Goal: Find specific page/section: Find specific page/section

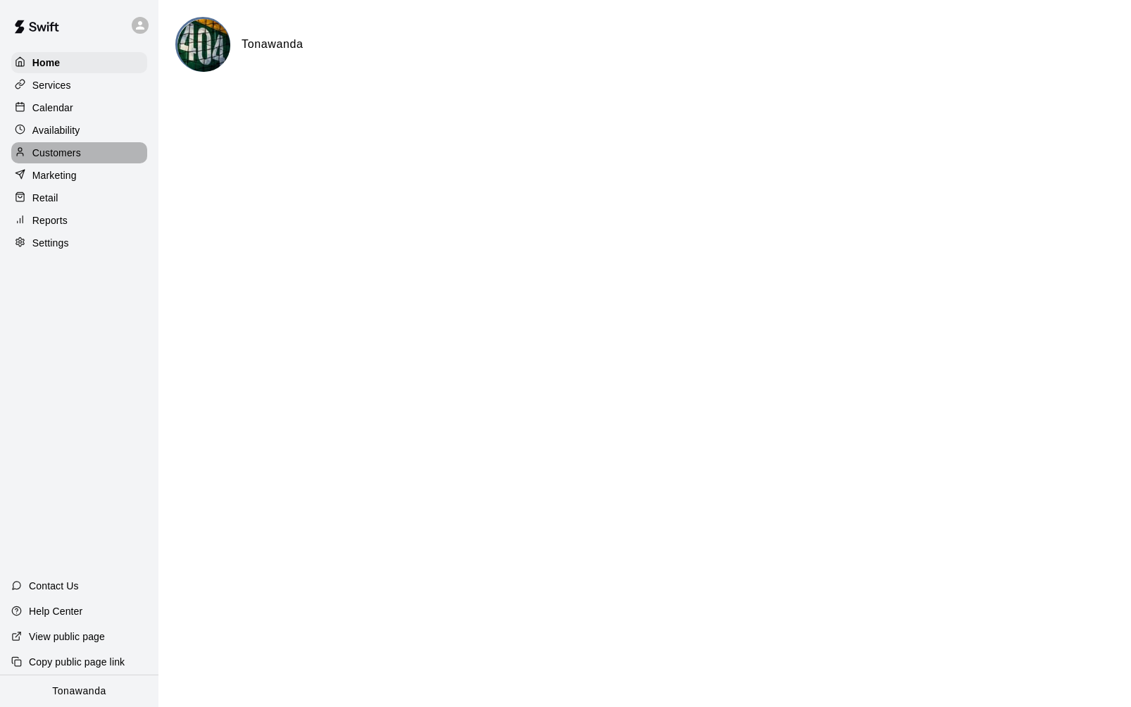
click at [63, 156] on p "Customers" at bounding box center [56, 153] width 49 height 14
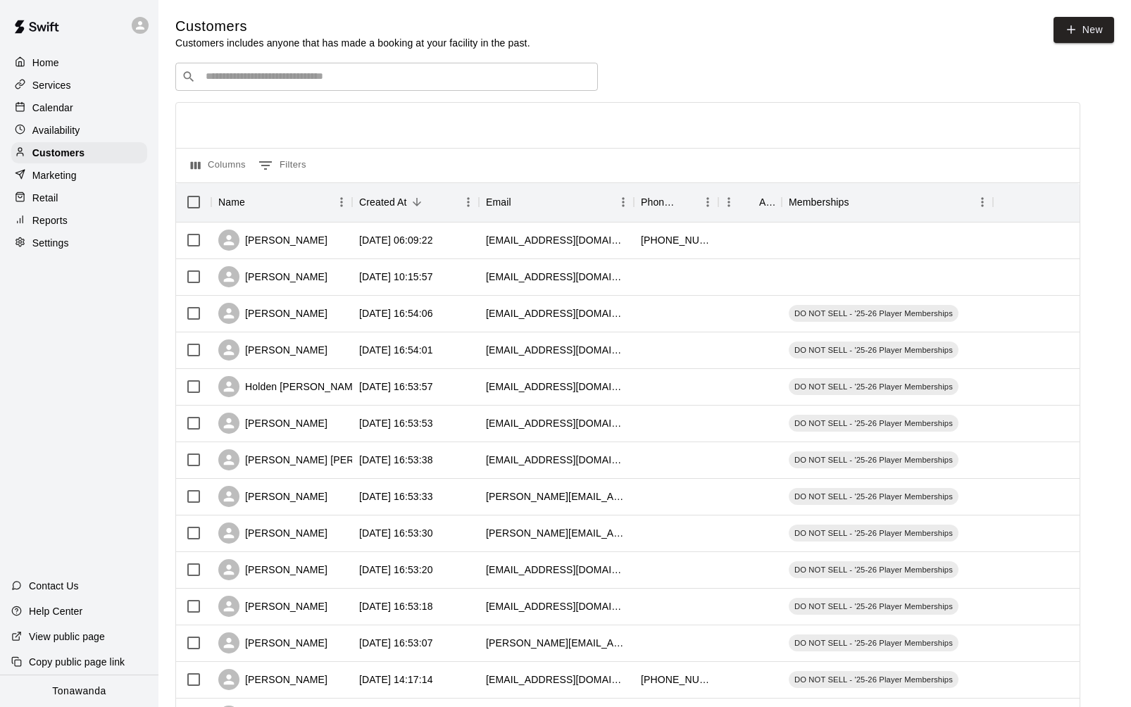
click at [285, 75] on input "Search customers by name or email" at bounding box center [396, 77] width 390 height 14
click at [249, 77] on input "Search customers by name or email" at bounding box center [396, 77] width 390 height 14
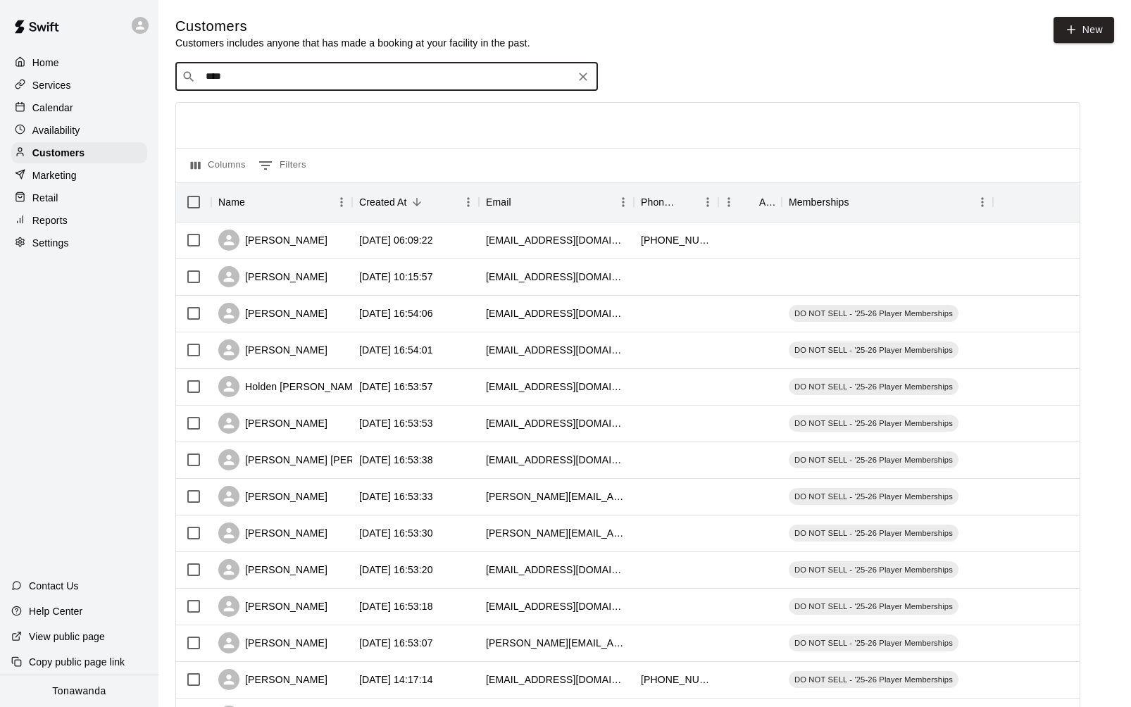
type input "*****"
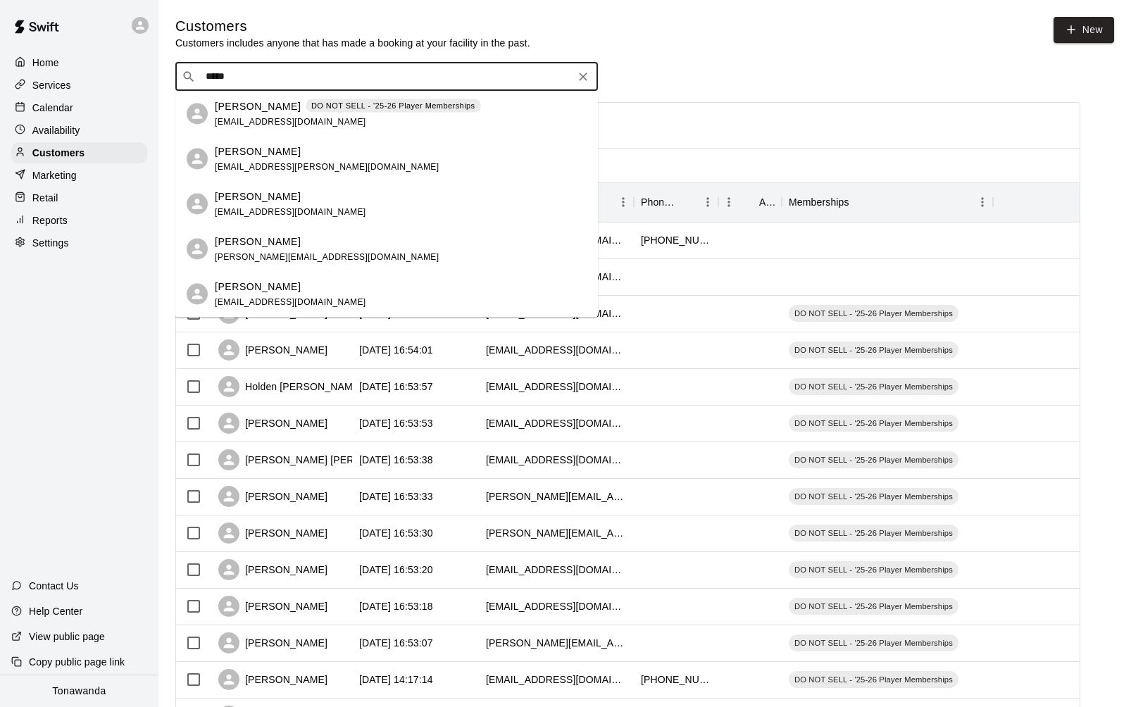
click at [275, 158] on p "[PERSON_NAME]" at bounding box center [258, 151] width 86 height 15
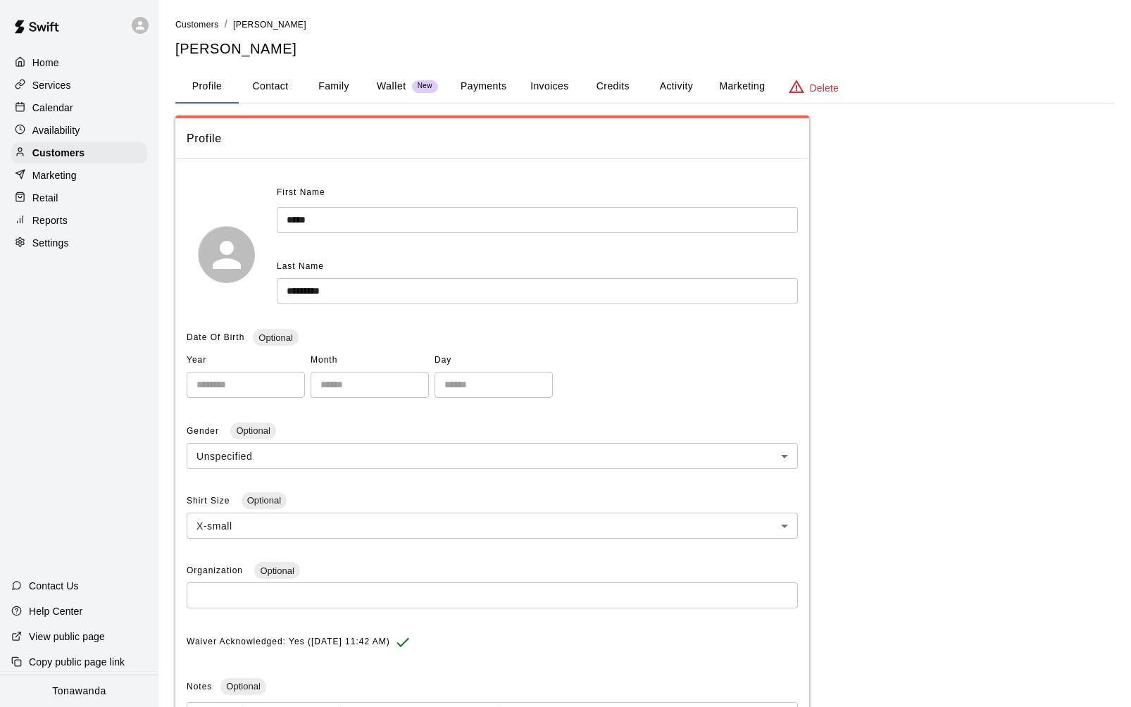
click at [556, 86] on button "Invoices" at bounding box center [549, 87] width 63 height 34
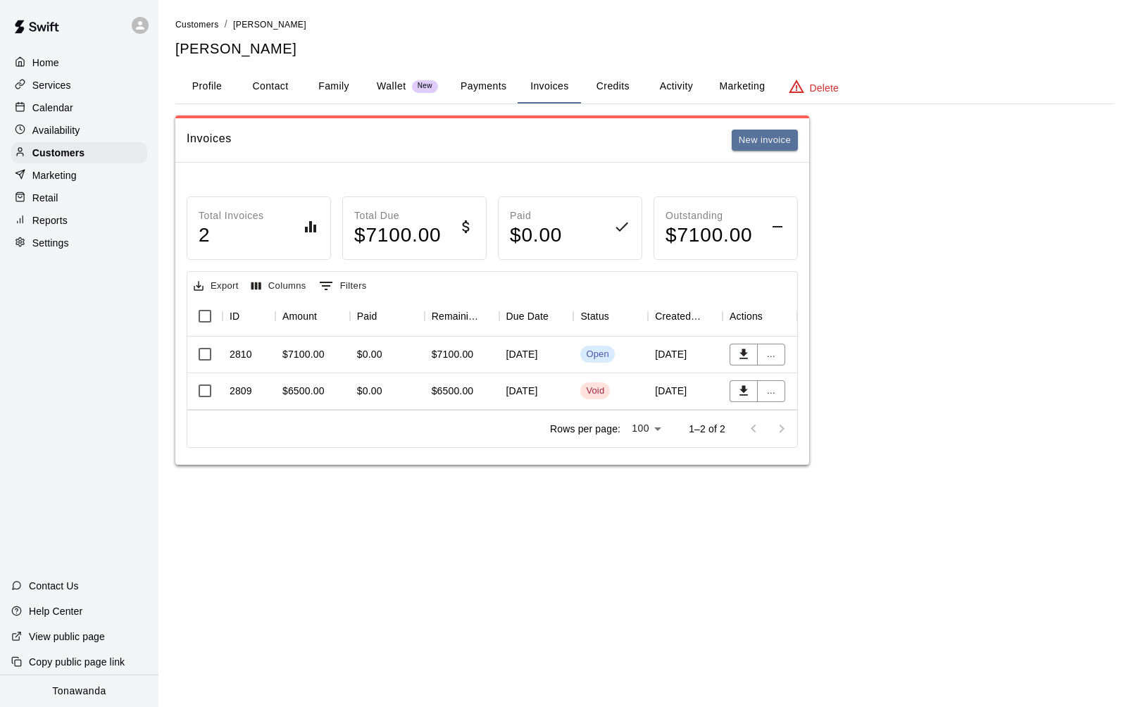
click at [328, 362] on div "$7100.00" at bounding box center [312, 355] width 75 height 37
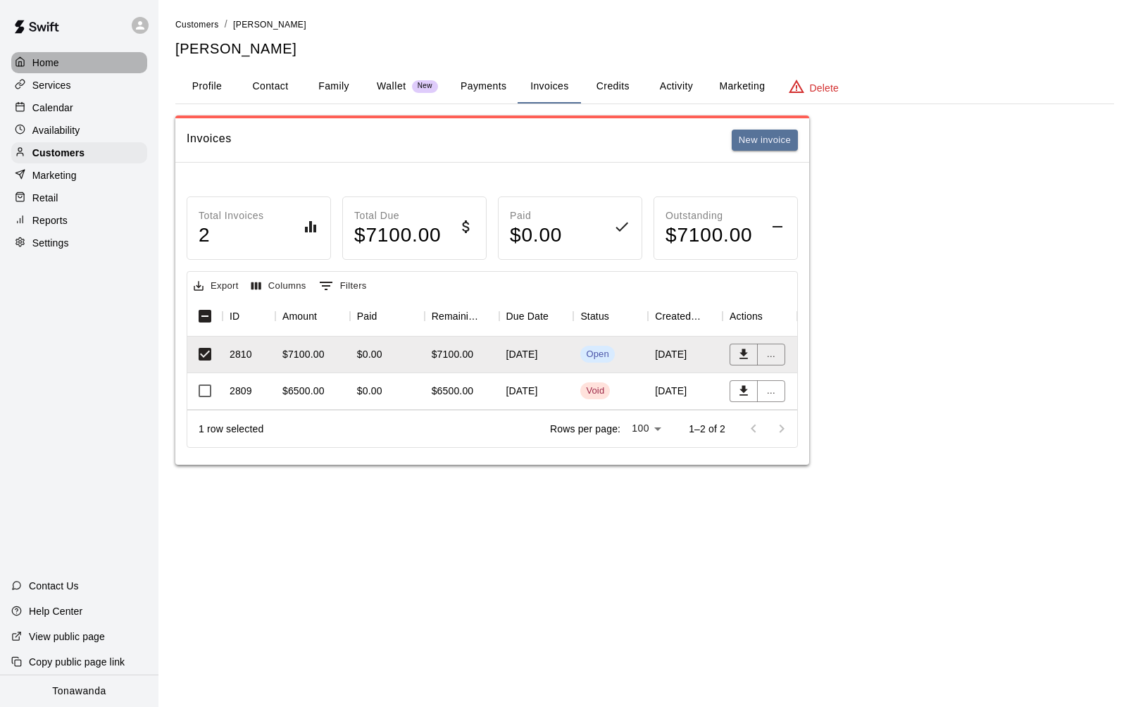
click at [61, 64] on div "Home" at bounding box center [79, 62] width 136 height 21
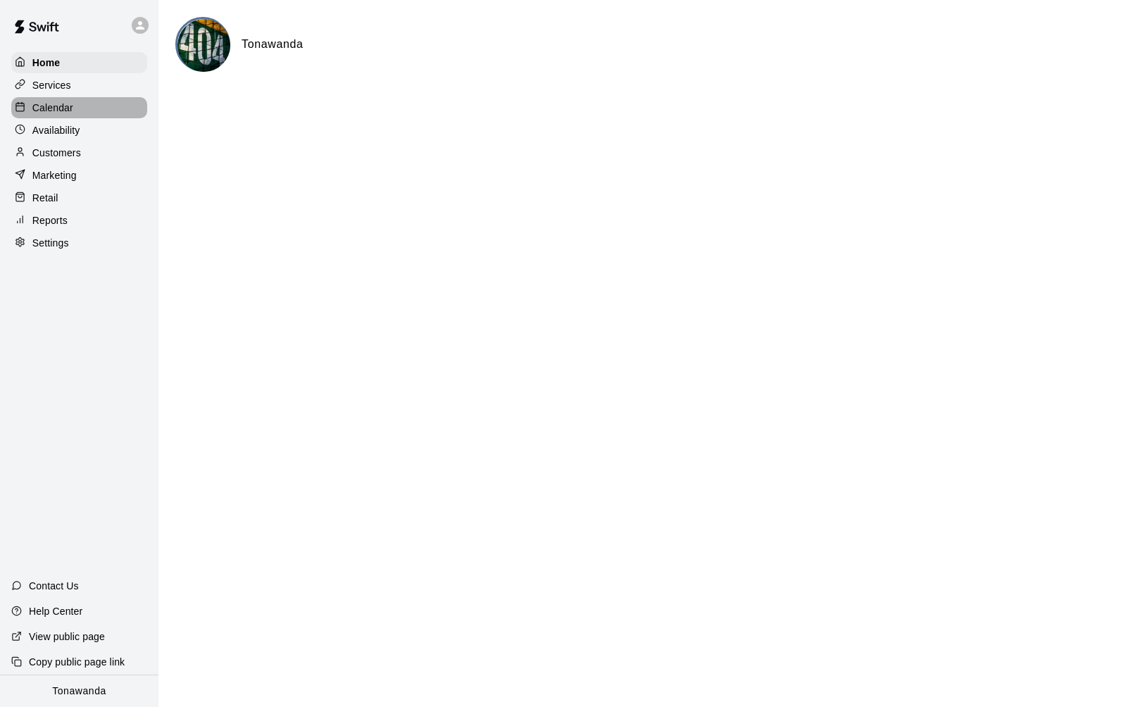
click at [27, 107] on div at bounding box center [24, 107] width 18 height 13
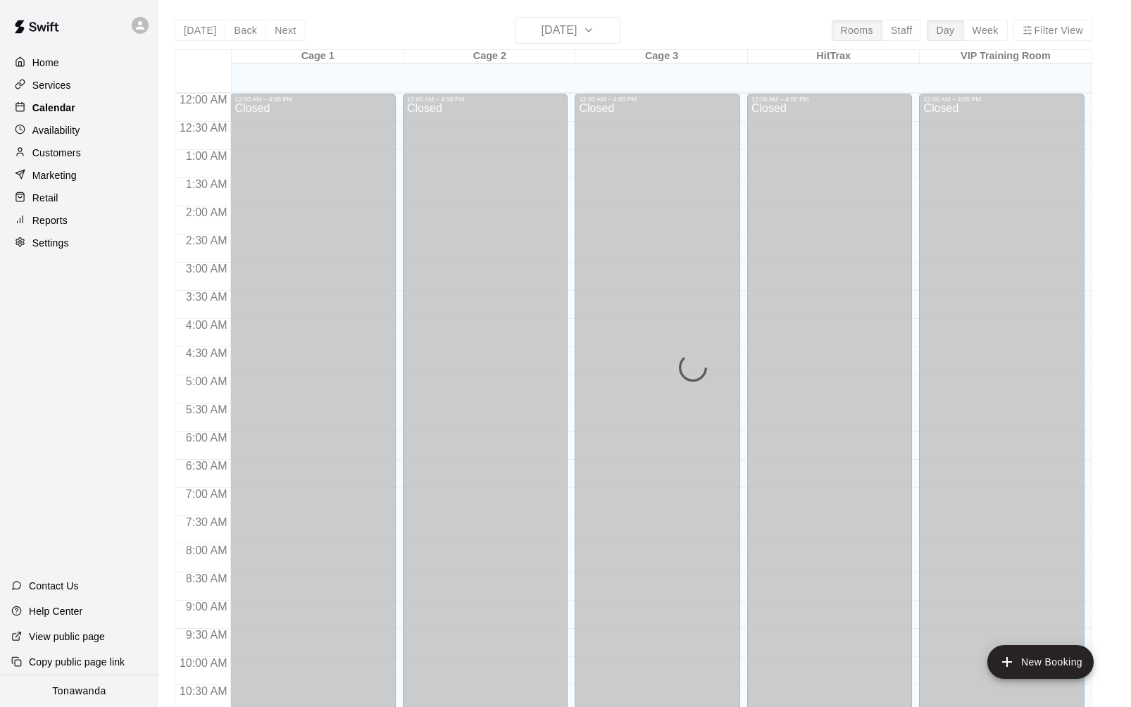
scroll to position [681, 0]
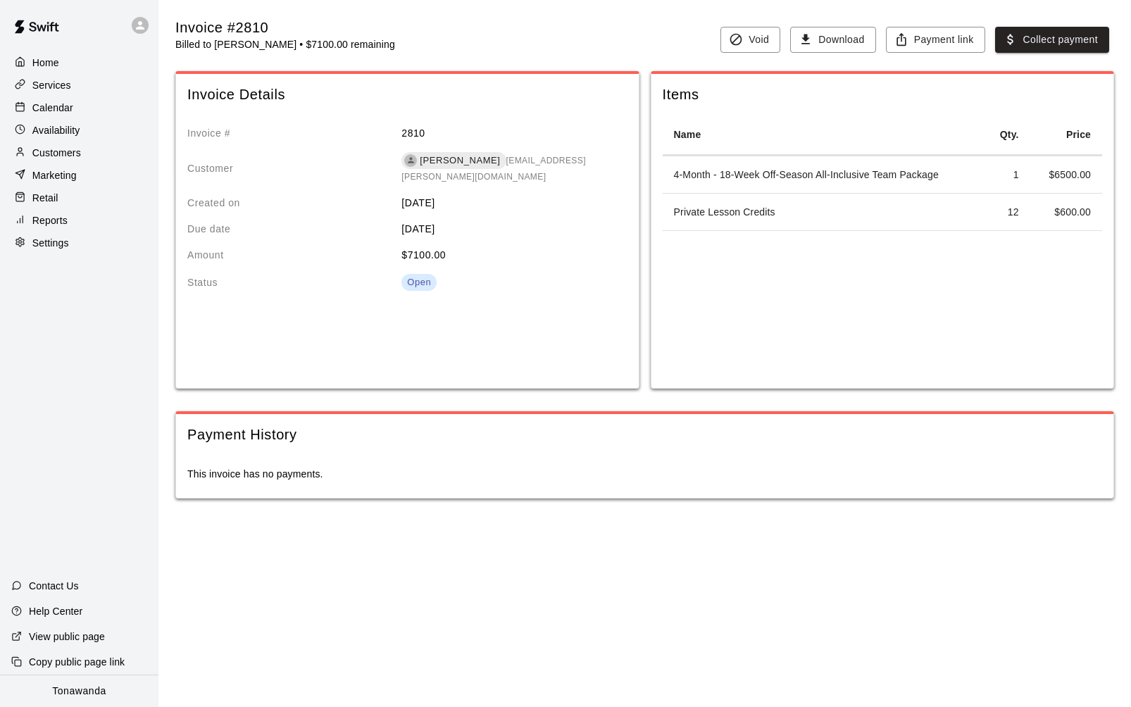
click at [69, 148] on p "Customers" at bounding box center [56, 153] width 49 height 14
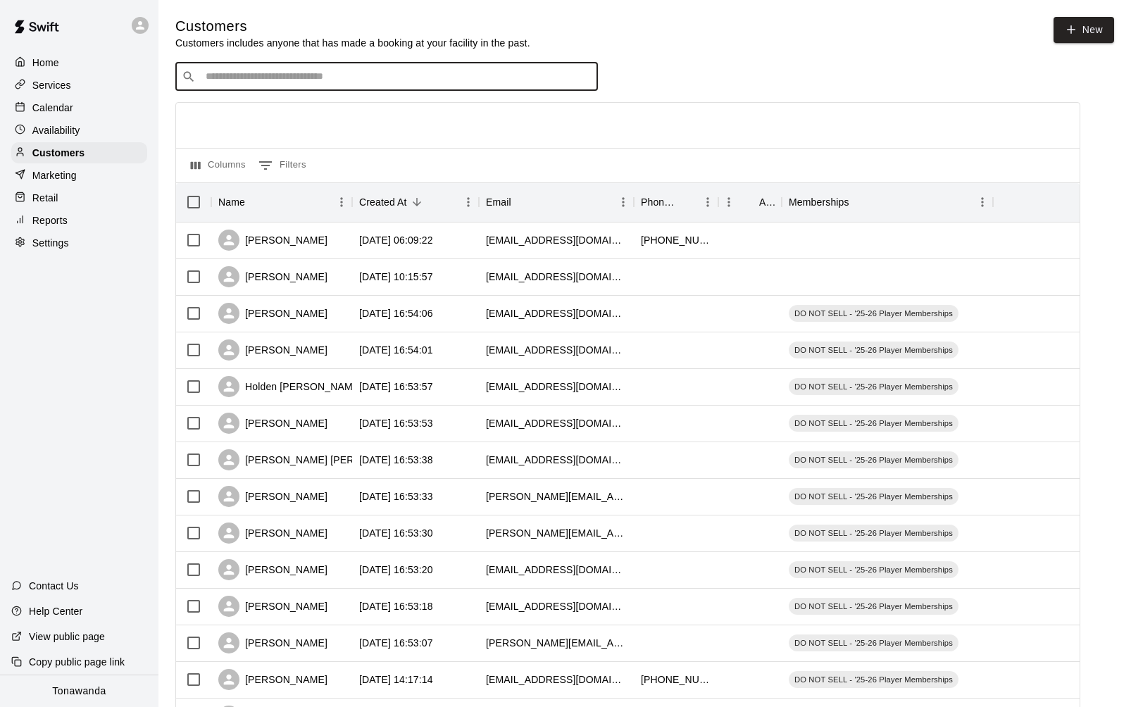
click at [245, 75] on input "Search customers by name or email" at bounding box center [396, 77] width 390 height 14
type input "***"
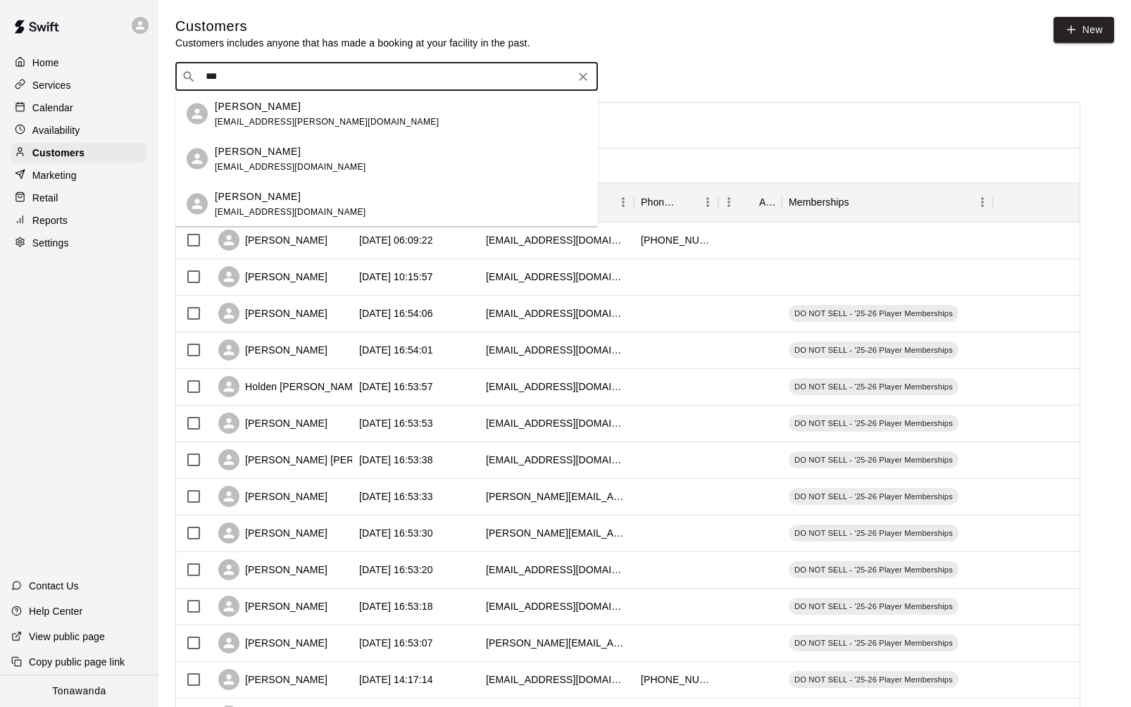
click at [252, 114] on div "Jacob Lea-Kelly [EMAIL_ADDRESS][PERSON_NAME][DOMAIN_NAME]" at bounding box center [327, 114] width 224 height 30
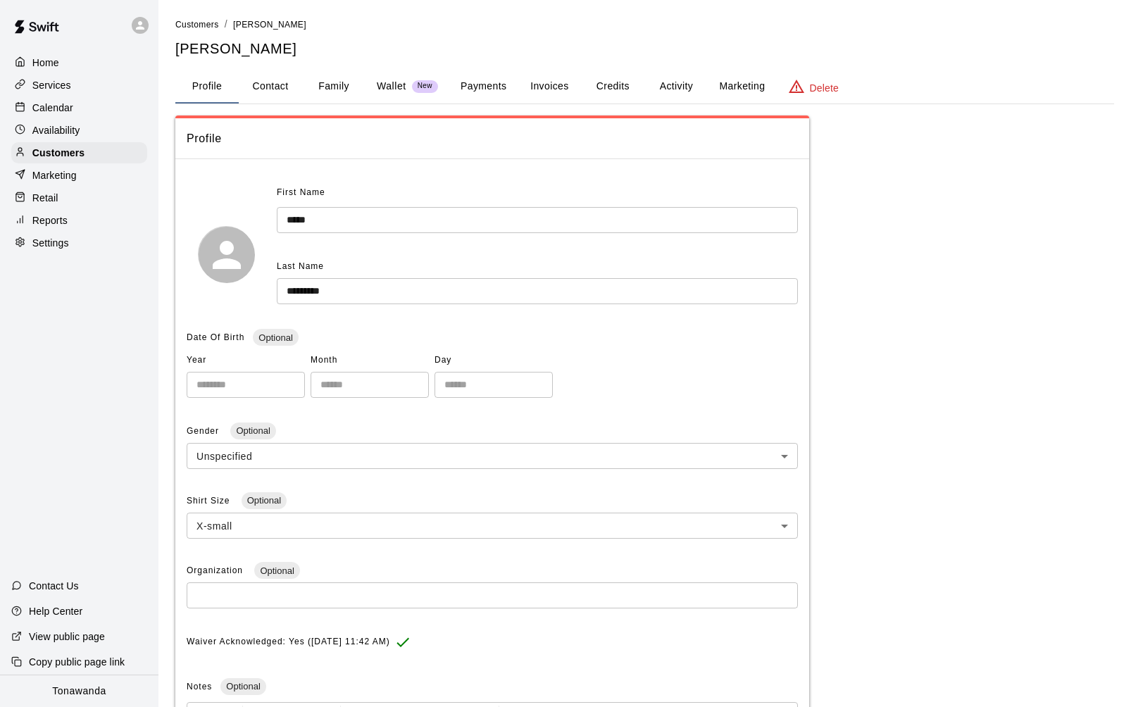
click at [621, 88] on button "Credits" at bounding box center [612, 87] width 63 height 34
